Goal: Navigation & Orientation: Find specific page/section

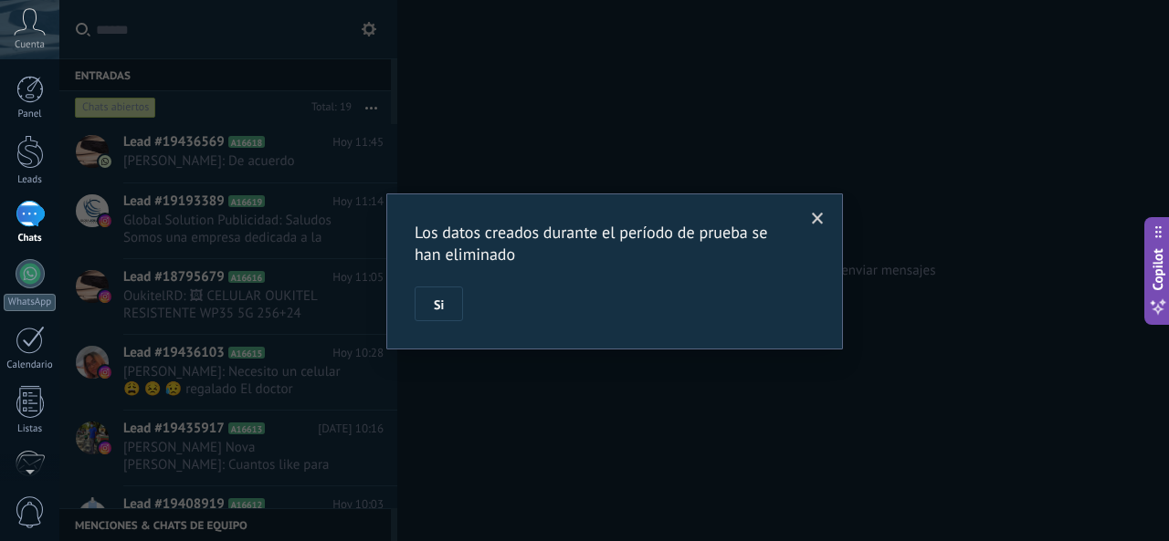
click at [817, 214] on span at bounding box center [818, 219] width 12 height 13
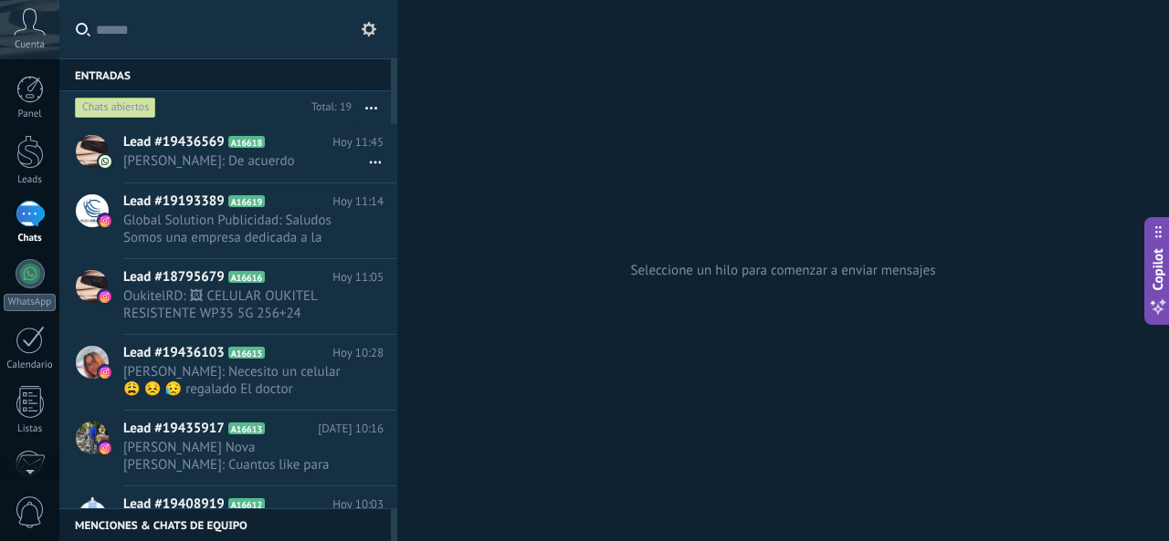
click at [33, 214] on div at bounding box center [30, 214] width 29 height 26
click at [31, 154] on div at bounding box center [29, 152] width 27 height 34
